Goal: Share content: Share content

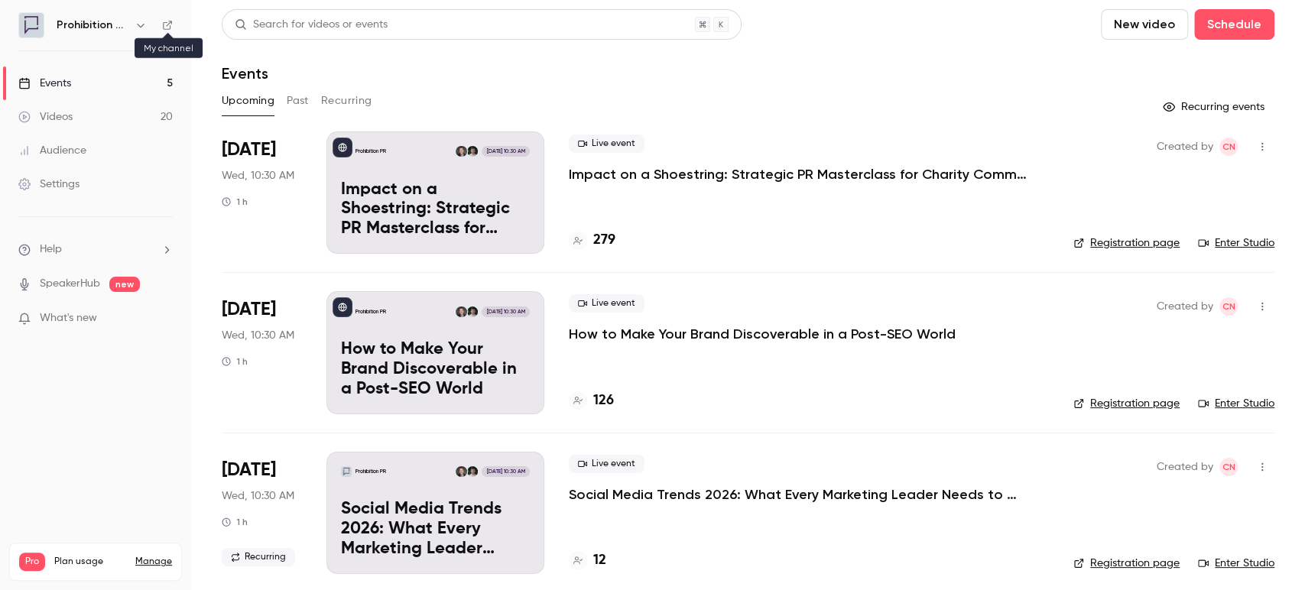
click at [166, 23] on icon at bounding box center [167, 25] width 11 height 11
click at [165, 25] on icon at bounding box center [167, 25] width 11 height 11
click at [85, 84] on link "Events 5" at bounding box center [95, 84] width 191 height 34
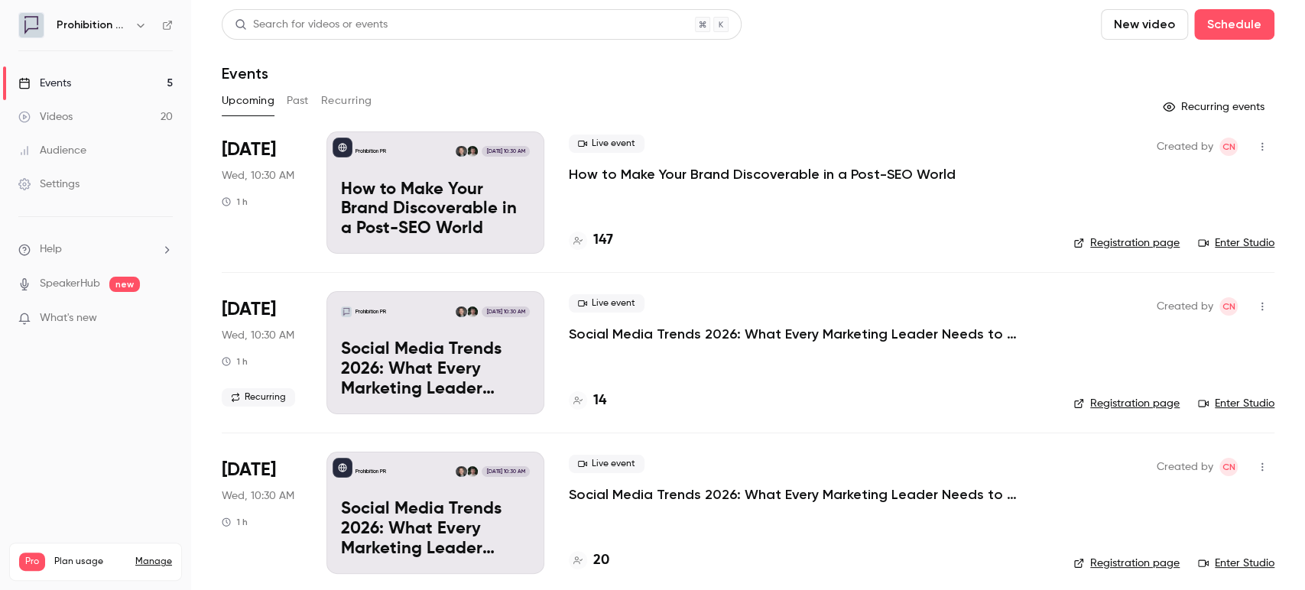
click at [295, 92] on button "Past" at bounding box center [298, 101] width 22 height 24
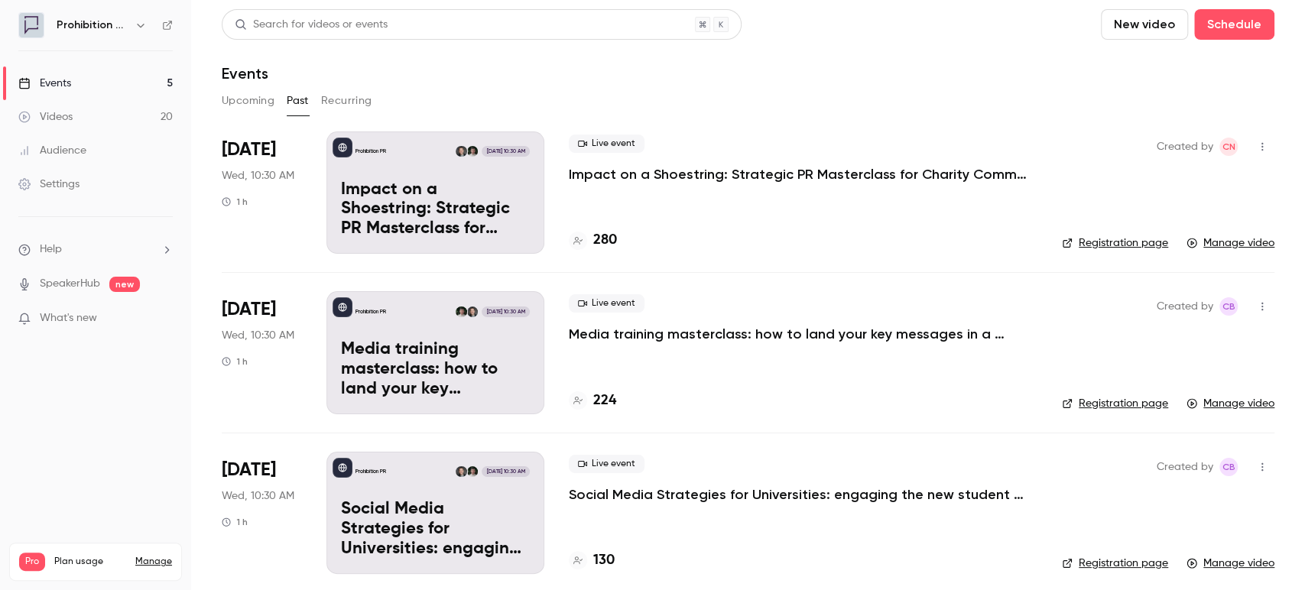
click at [827, 171] on p "Impact on a Shoestring: Strategic PR Masterclass for Charity Comms Teams" at bounding box center [798, 174] width 459 height 18
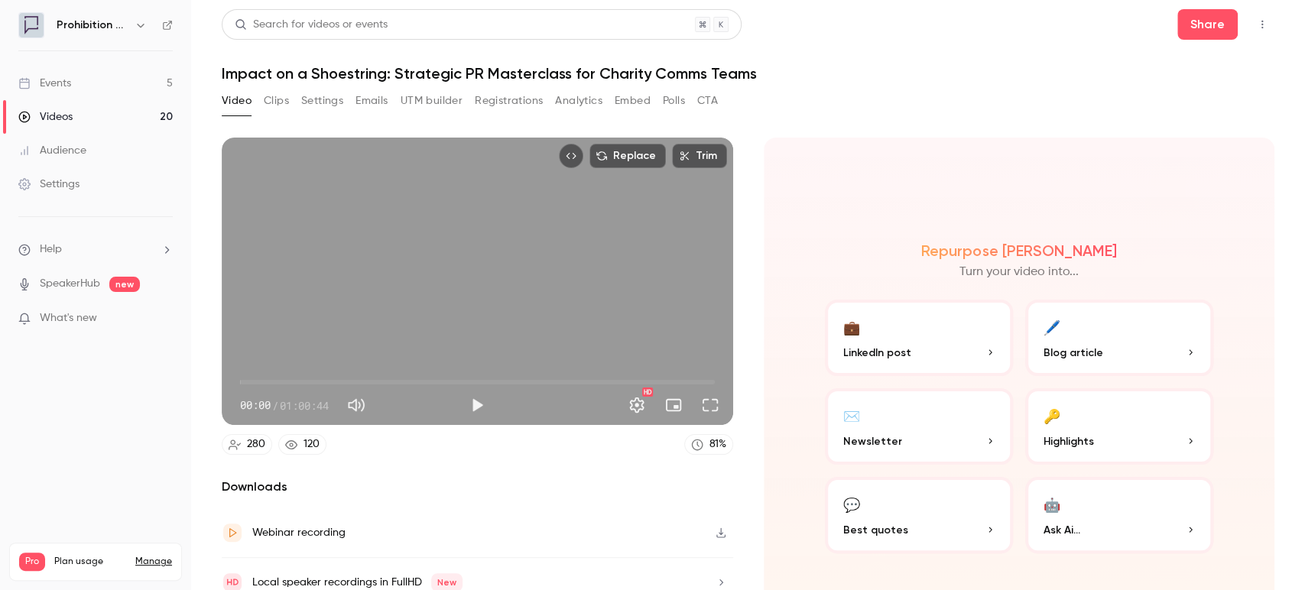
click at [511, 97] on button "Registrations" at bounding box center [509, 101] width 68 height 24
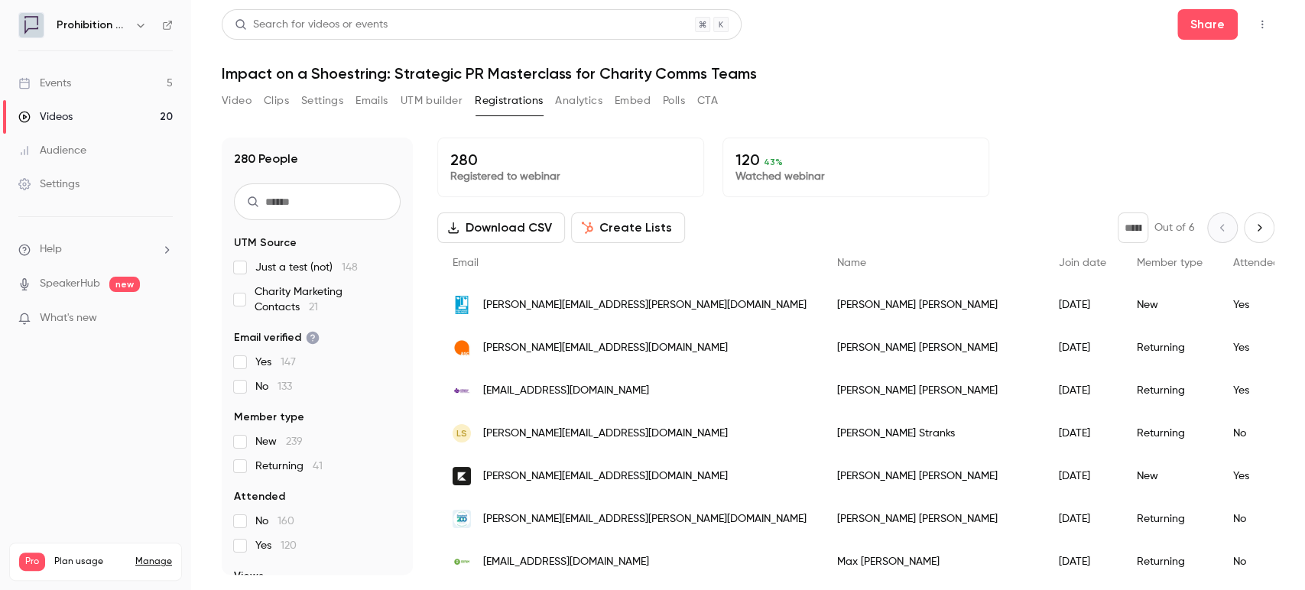
click at [606, 220] on button "Create Lists" at bounding box center [628, 228] width 114 height 31
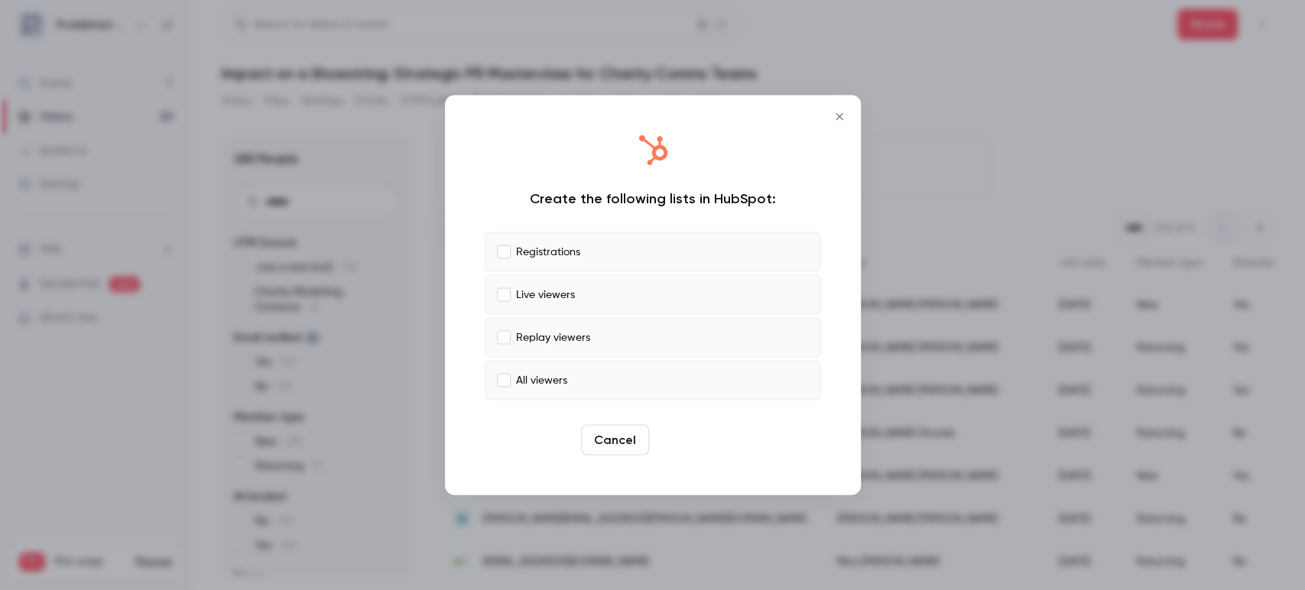
click at [670, 445] on button "Create" at bounding box center [689, 440] width 69 height 31
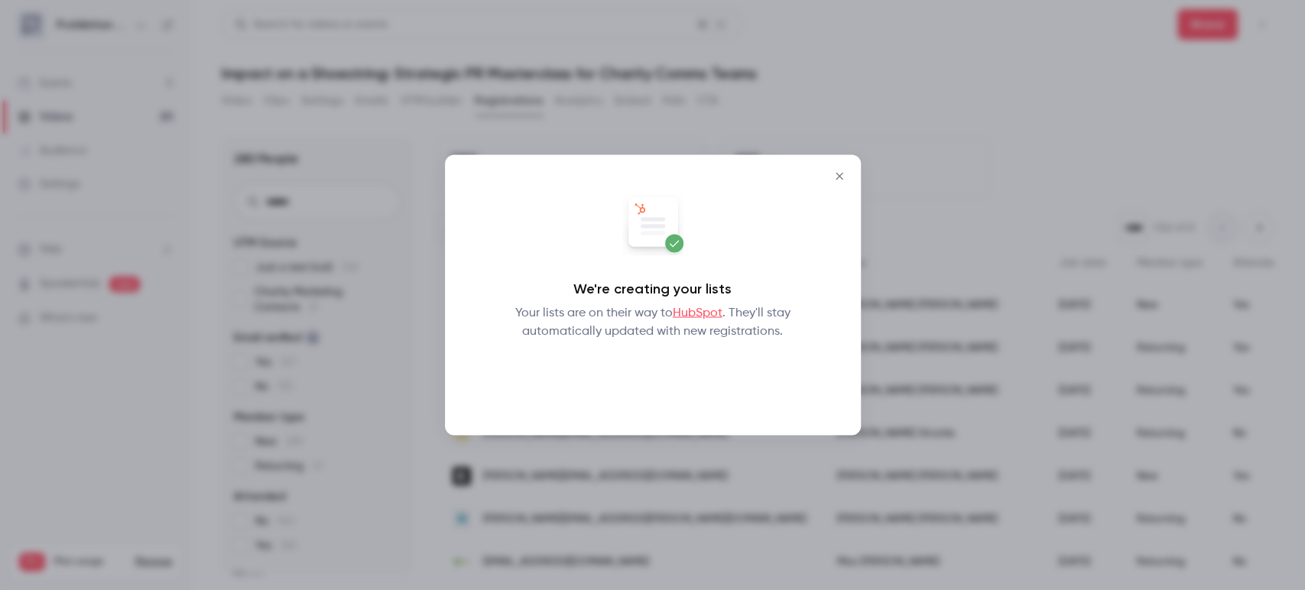
click at [658, 389] on button "Okay" at bounding box center [653, 380] width 56 height 31
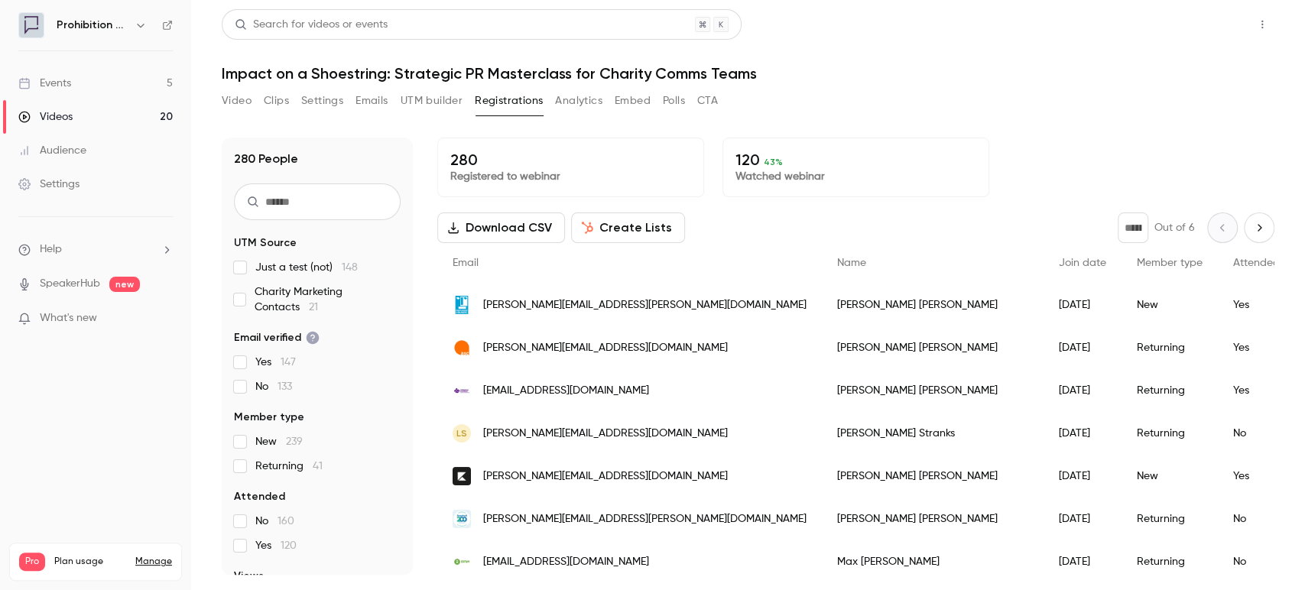
click at [1197, 27] on button "Share" at bounding box center [1207, 24] width 60 height 31
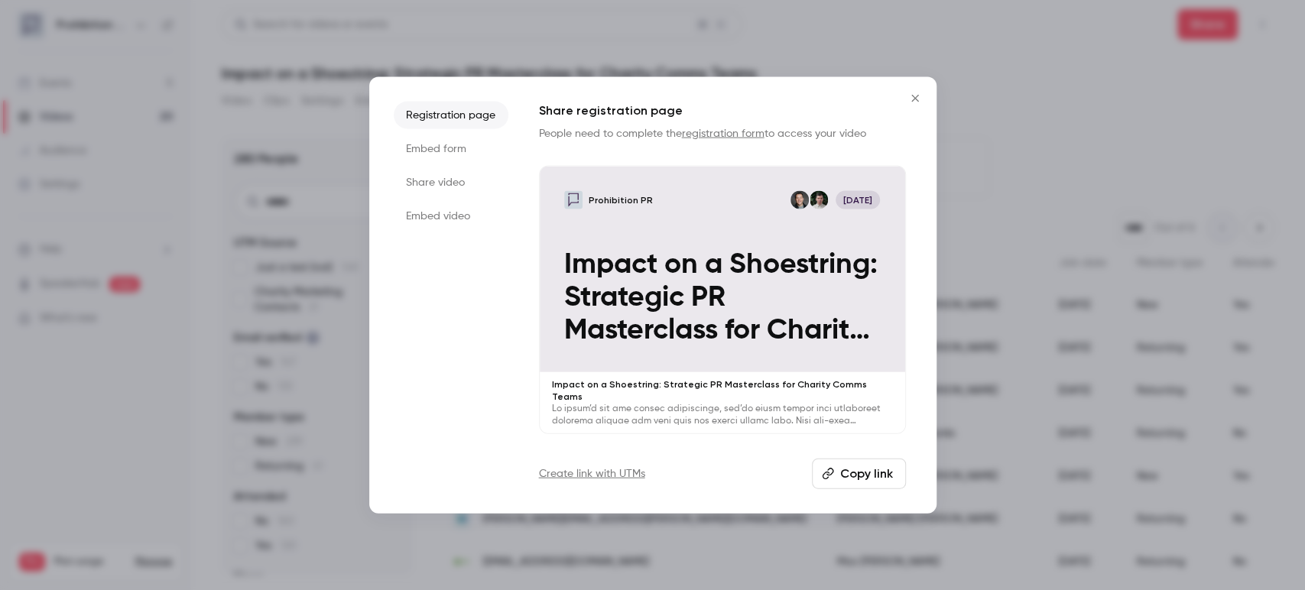
click at [866, 468] on button "Copy link" at bounding box center [859, 473] width 94 height 31
click at [914, 105] on icon "Close" at bounding box center [915, 99] width 18 height 12
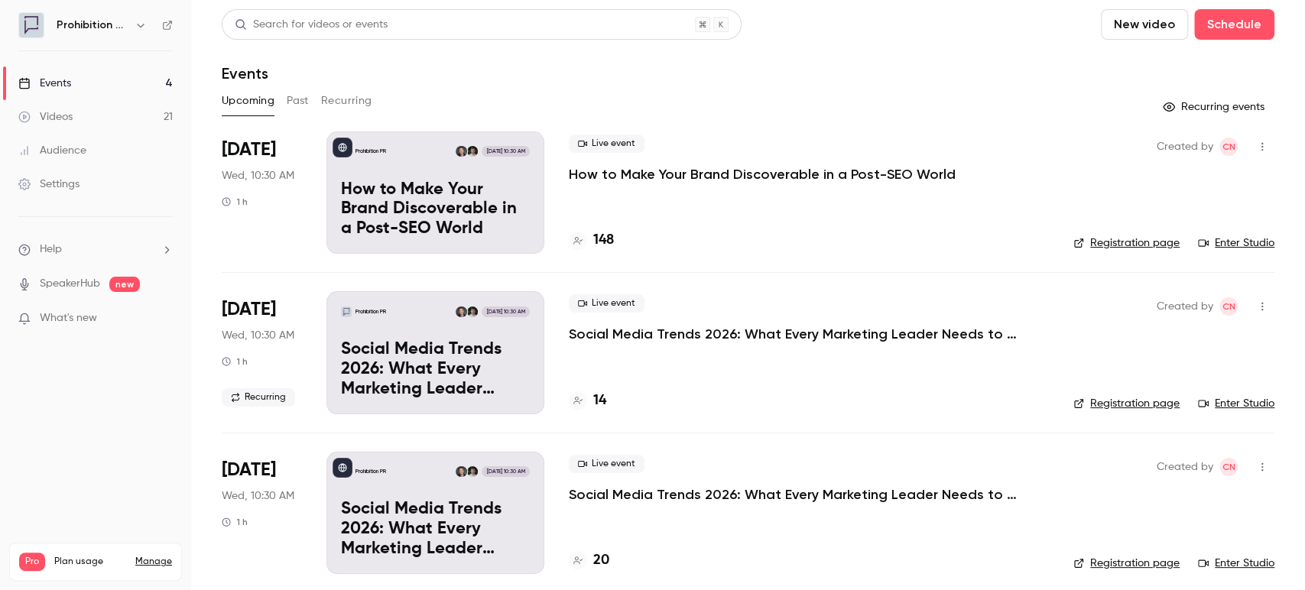
click at [306, 96] on button "Past" at bounding box center [298, 101] width 22 height 24
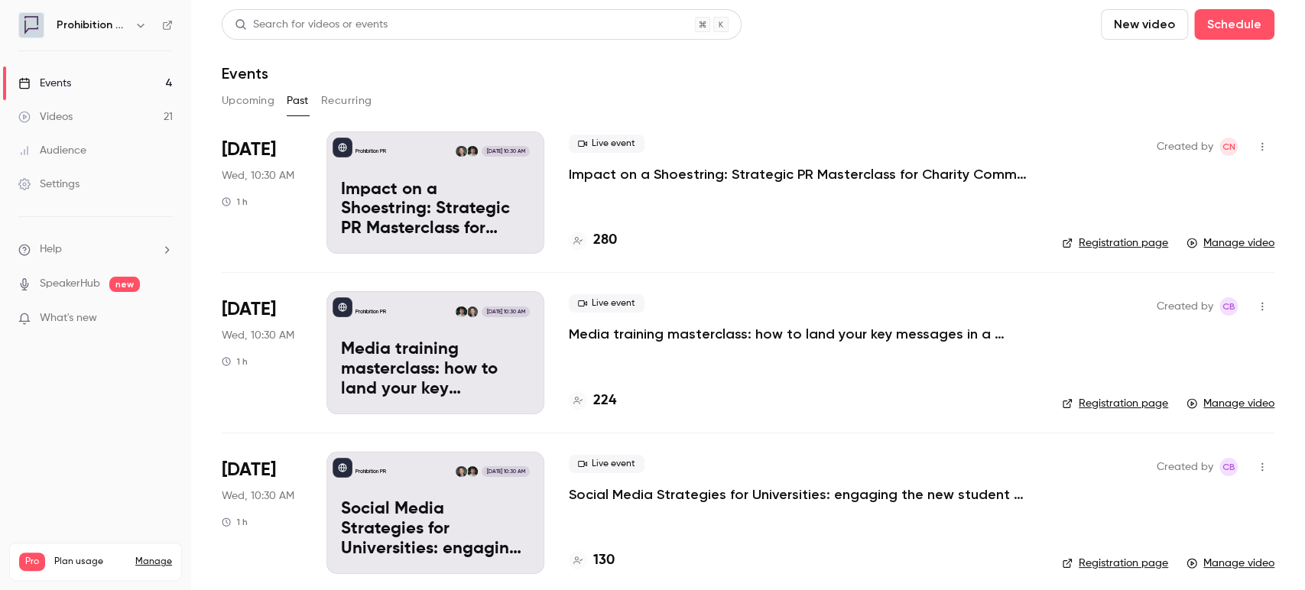
click at [616, 177] on p "Impact on a Shoestring: Strategic PR Masterclass for Charity Comms Teams" at bounding box center [798, 174] width 459 height 18
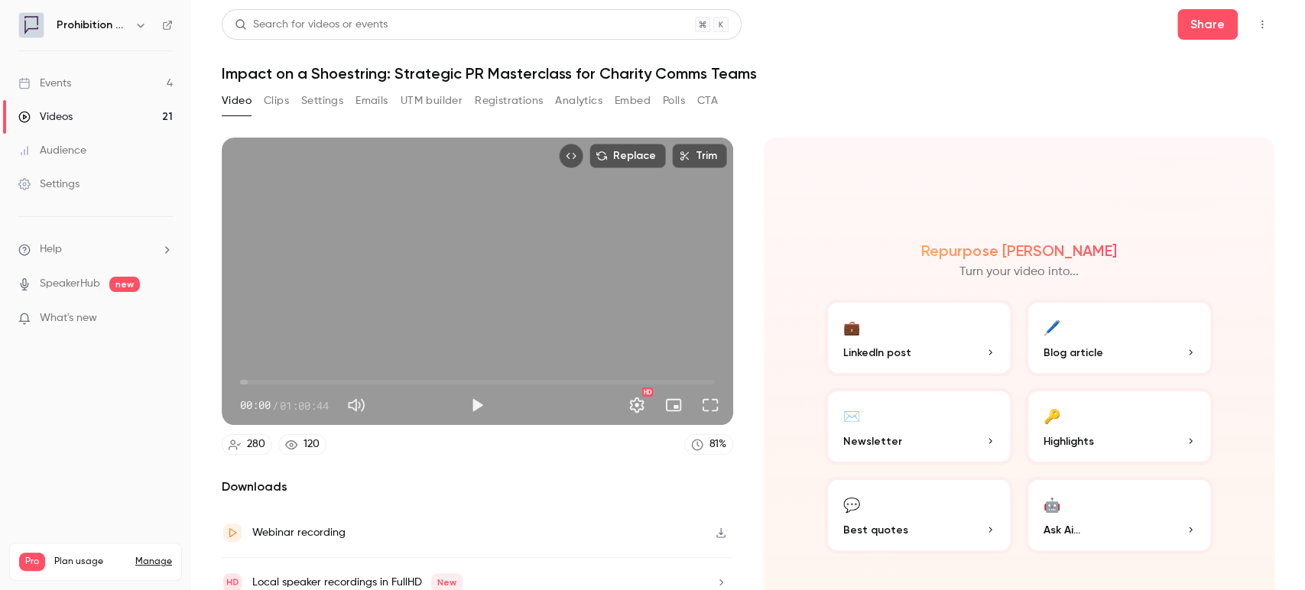
click at [520, 93] on button "Registrations" at bounding box center [509, 101] width 68 height 24
